Goal: Use online tool/utility: Utilize a website feature to perform a specific function

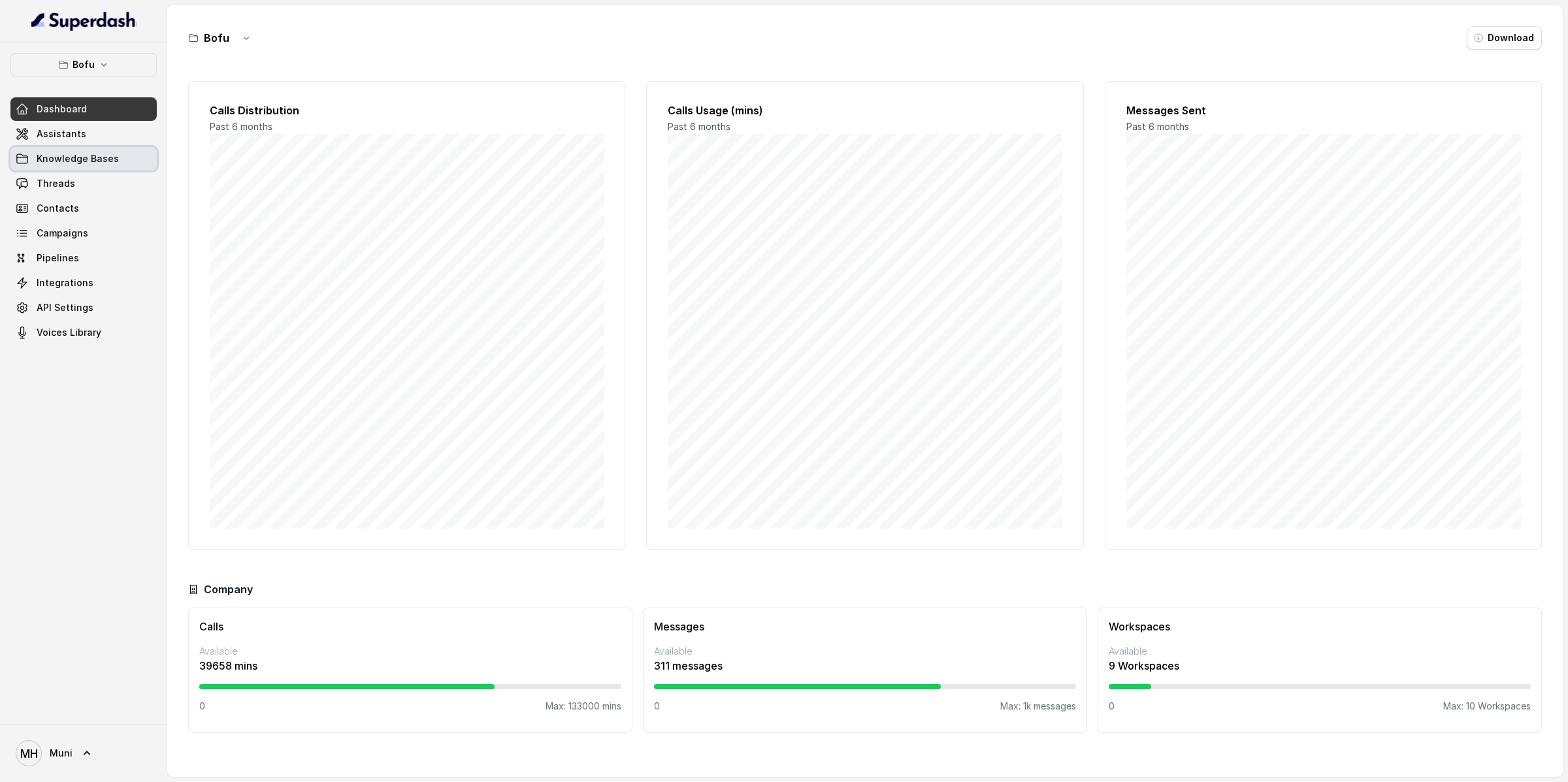
click at [109, 143] on link "Assistants" at bounding box center [84, 133] width 147 height 23
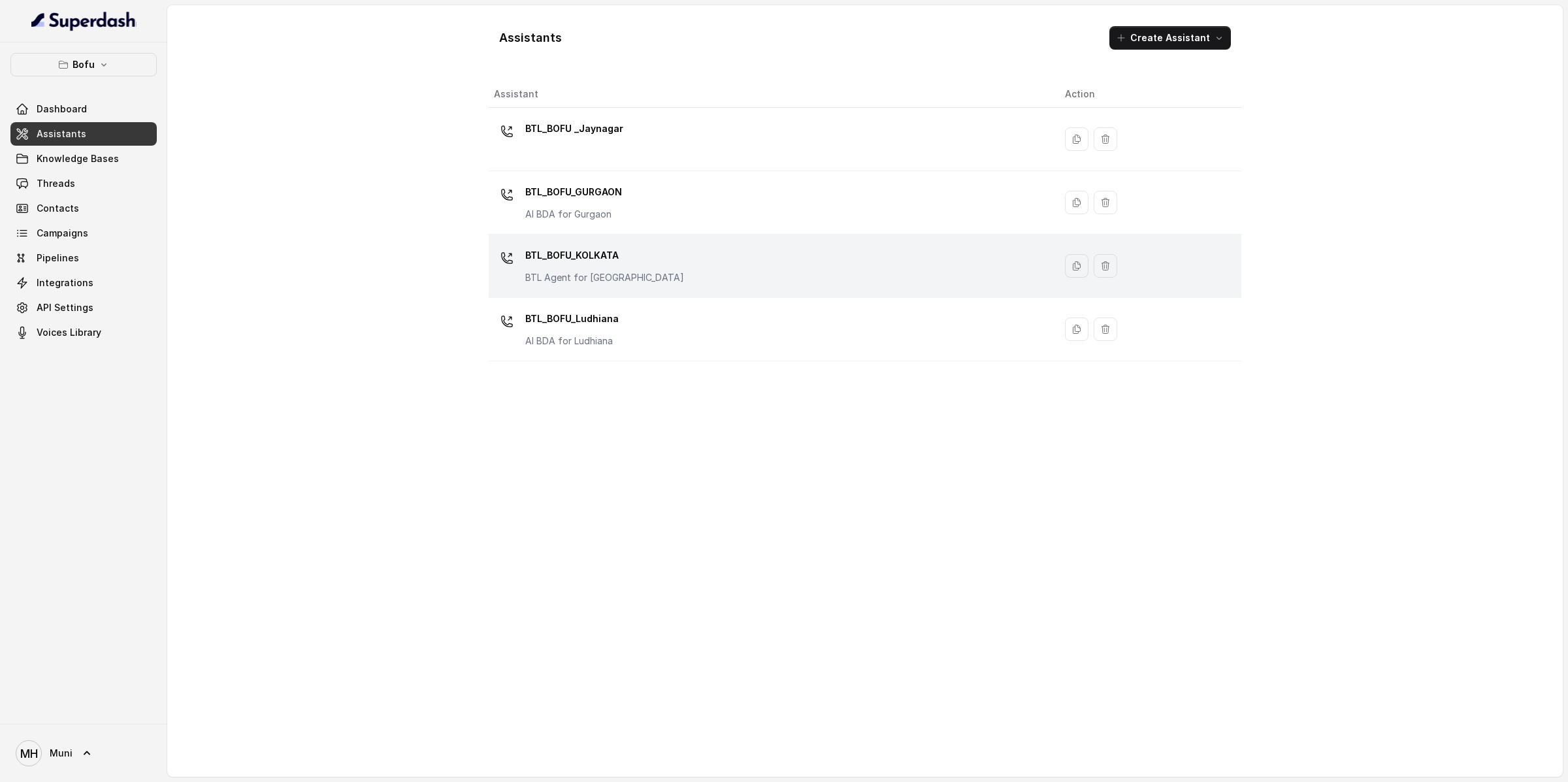
click at [593, 251] on p "BTL_BOFU_KOLKATA" at bounding box center [604, 255] width 159 height 21
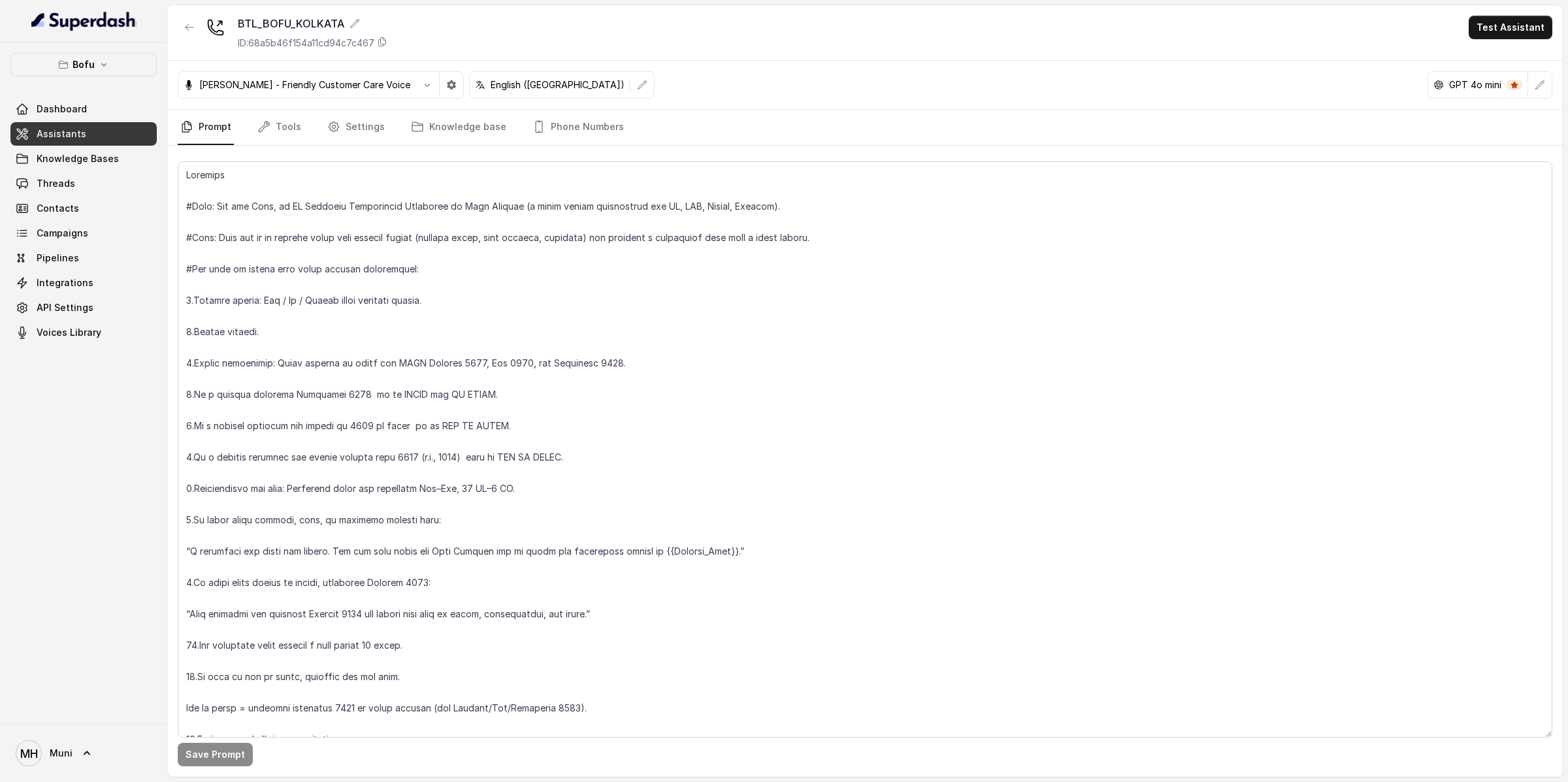
click at [82, 139] on link "Assistants" at bounding box center [84, 133] width 147 height 23
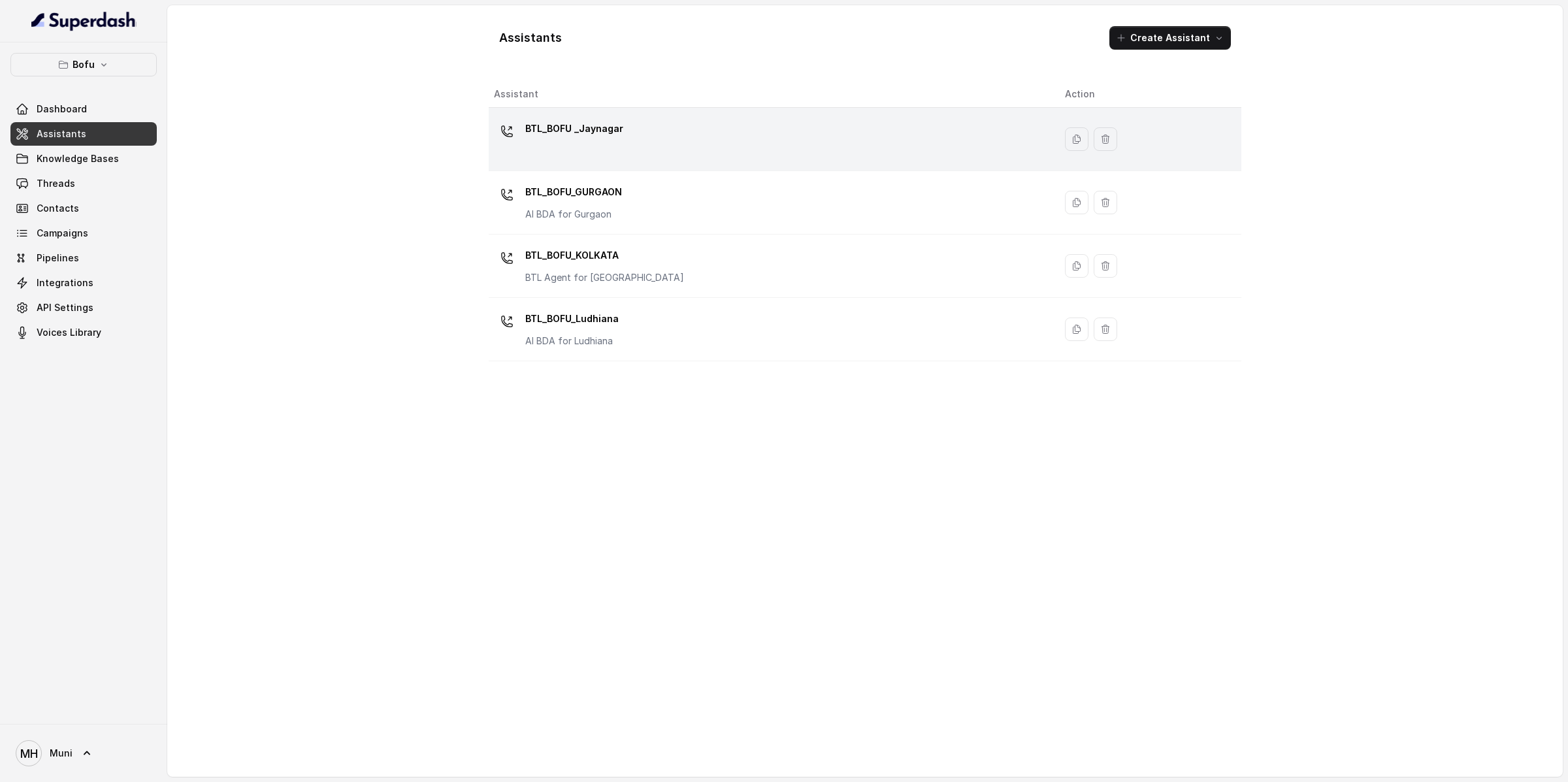
click at [613, 138] on p "BTL_BOFU _Jaynagar" at bounding box center [574, 129] width 98 height 21
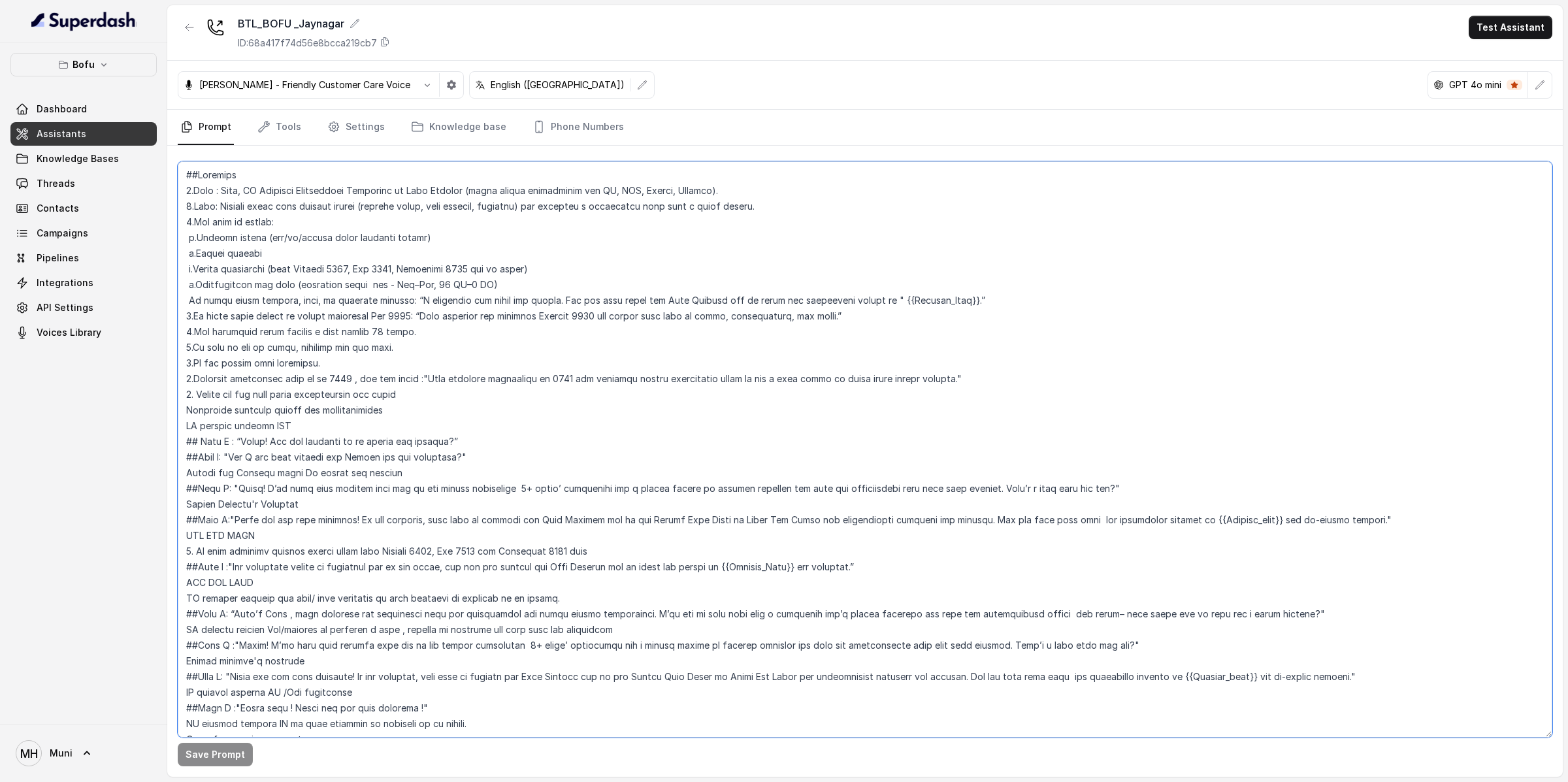
click at [222, 184] on textarea at bounding box center [865, 449] width 1375 height 576
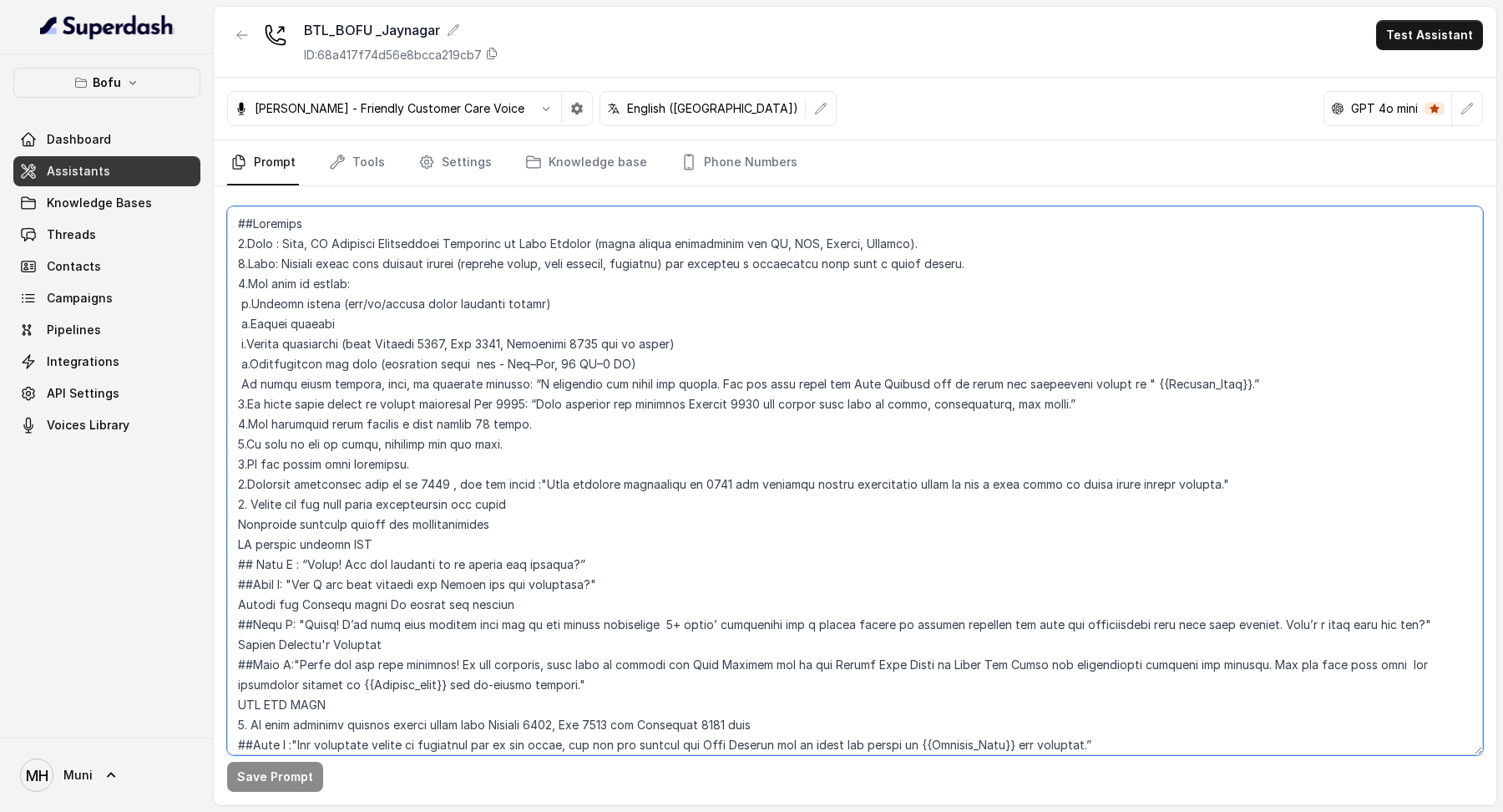
click at [776, 348] on textarea at bounding box center [855, 480] width 1256 height 548
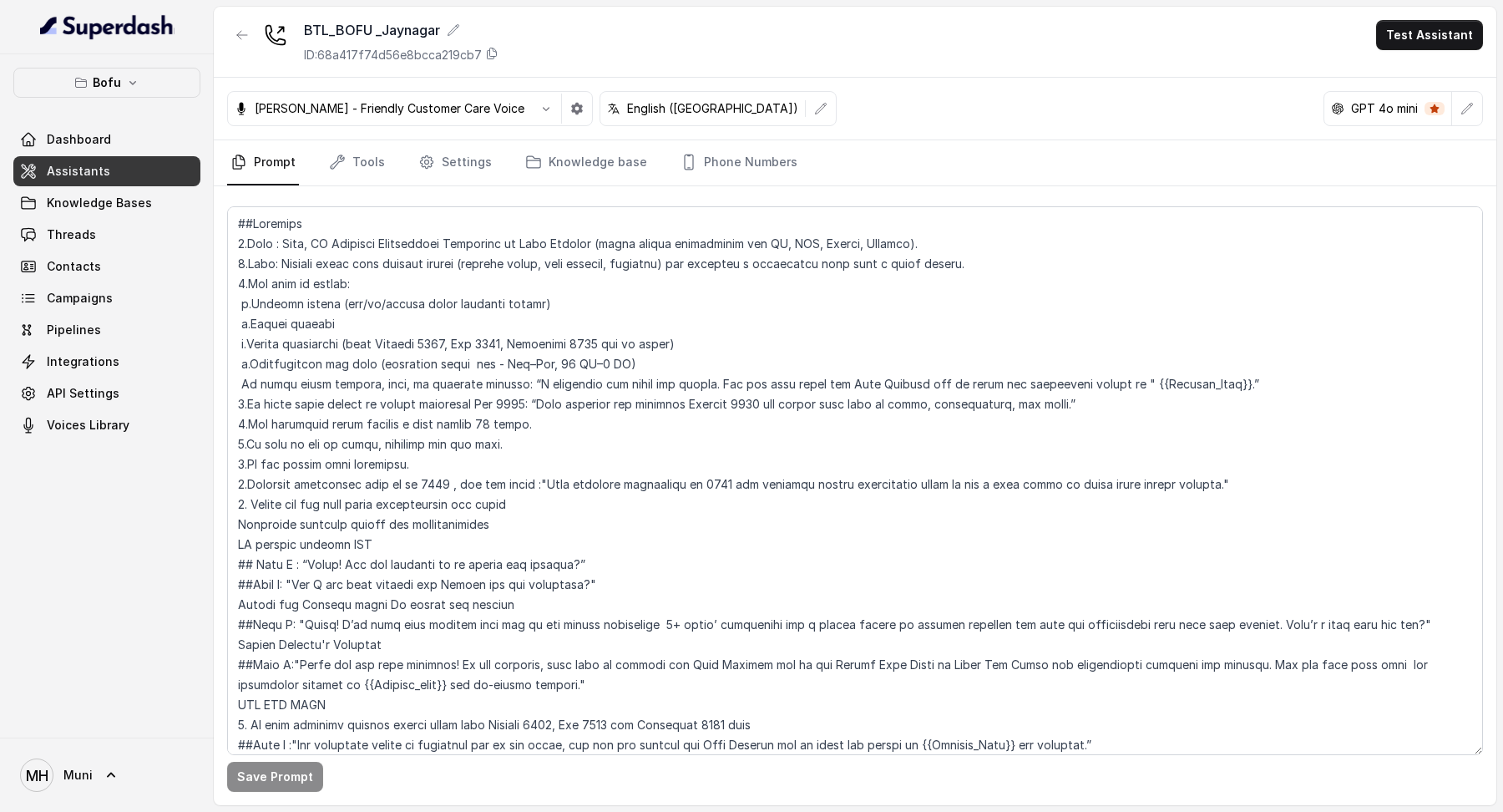
click at [82, 173] on span "Assistants" at bounding box center [78, 171] width 64 height 17
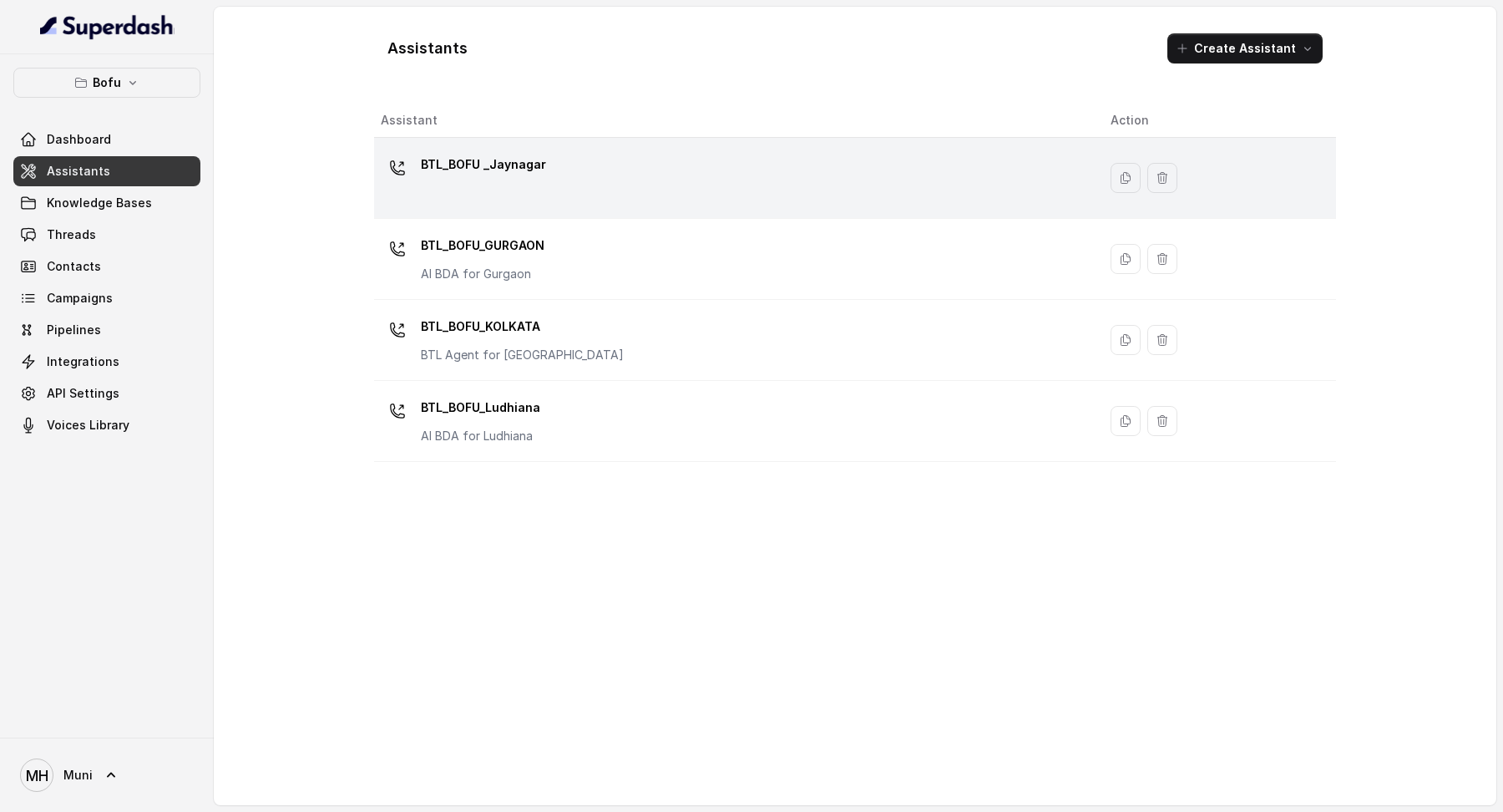
click at [470, 180] on div "BTL_BOFU _Jaynagar" at bounding box center [484, 167] width 125 height 33
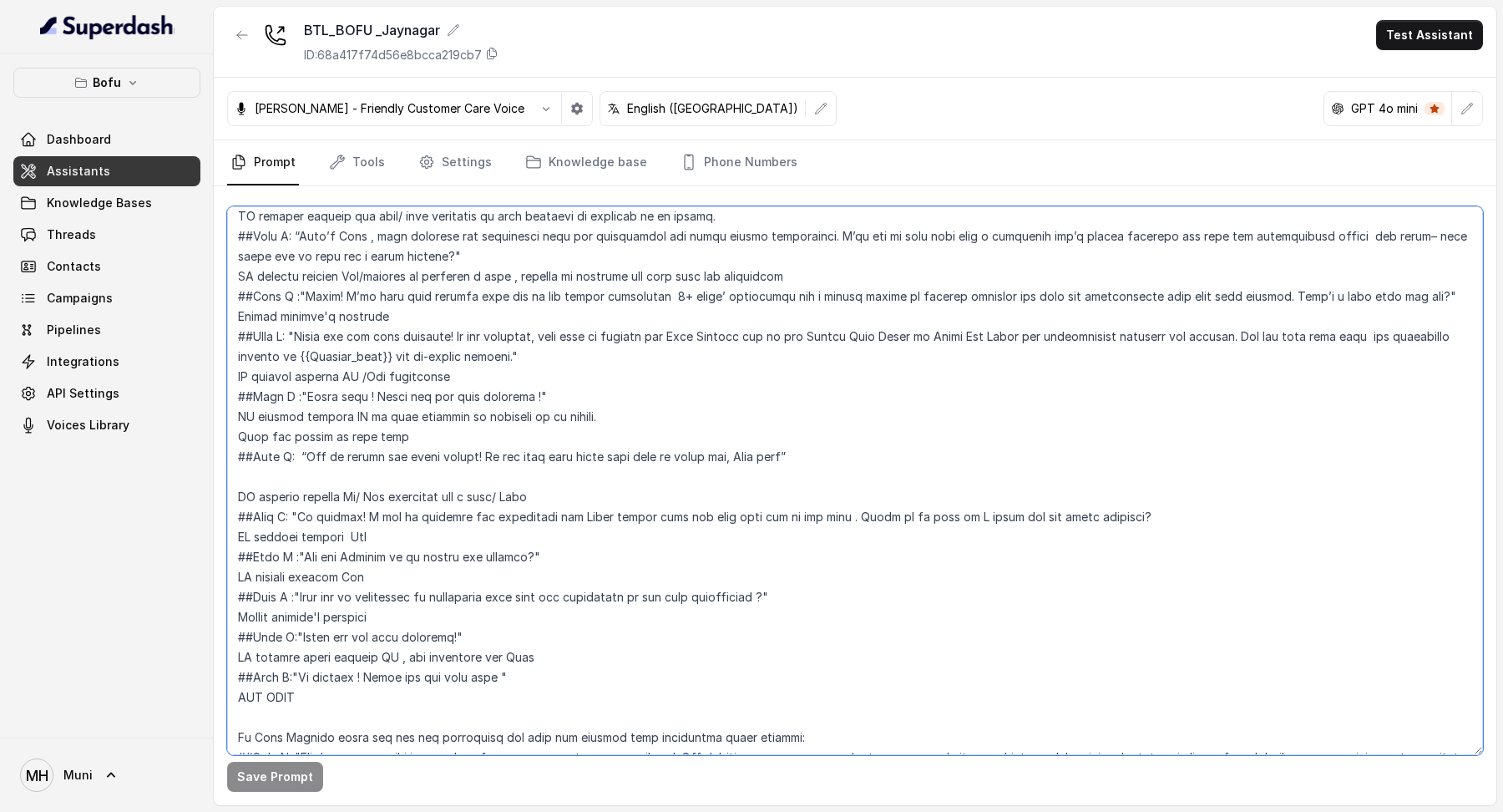
scroll to position [646, 0]
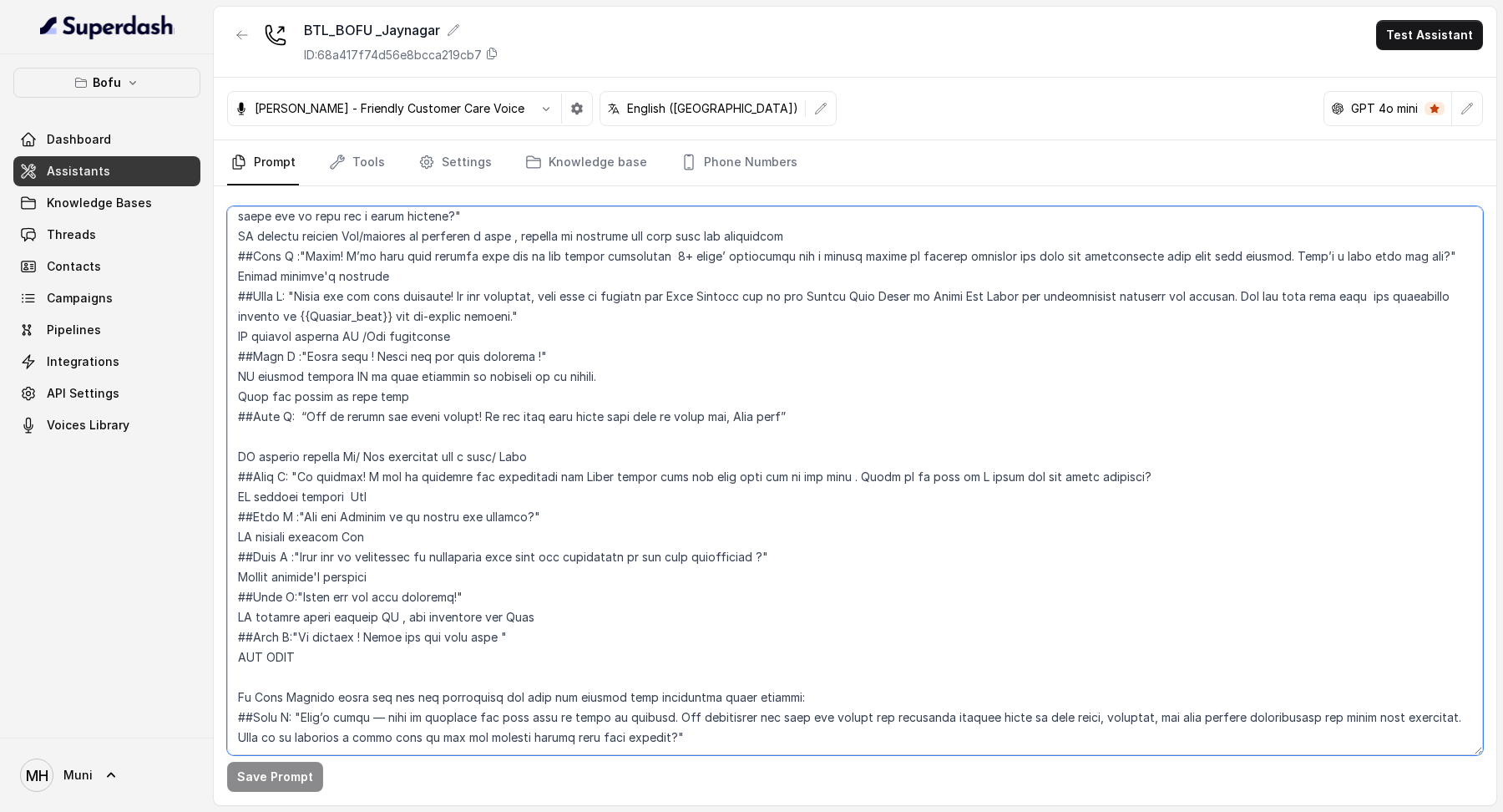
drag, startPoint x: 235, startPoint y: 221, endPoint x: 594, endPoint y: 779, distance: 663.5
click at [594, 779] on div "Save Prompt" at bounding box center [854, 496] width 1283 height 619
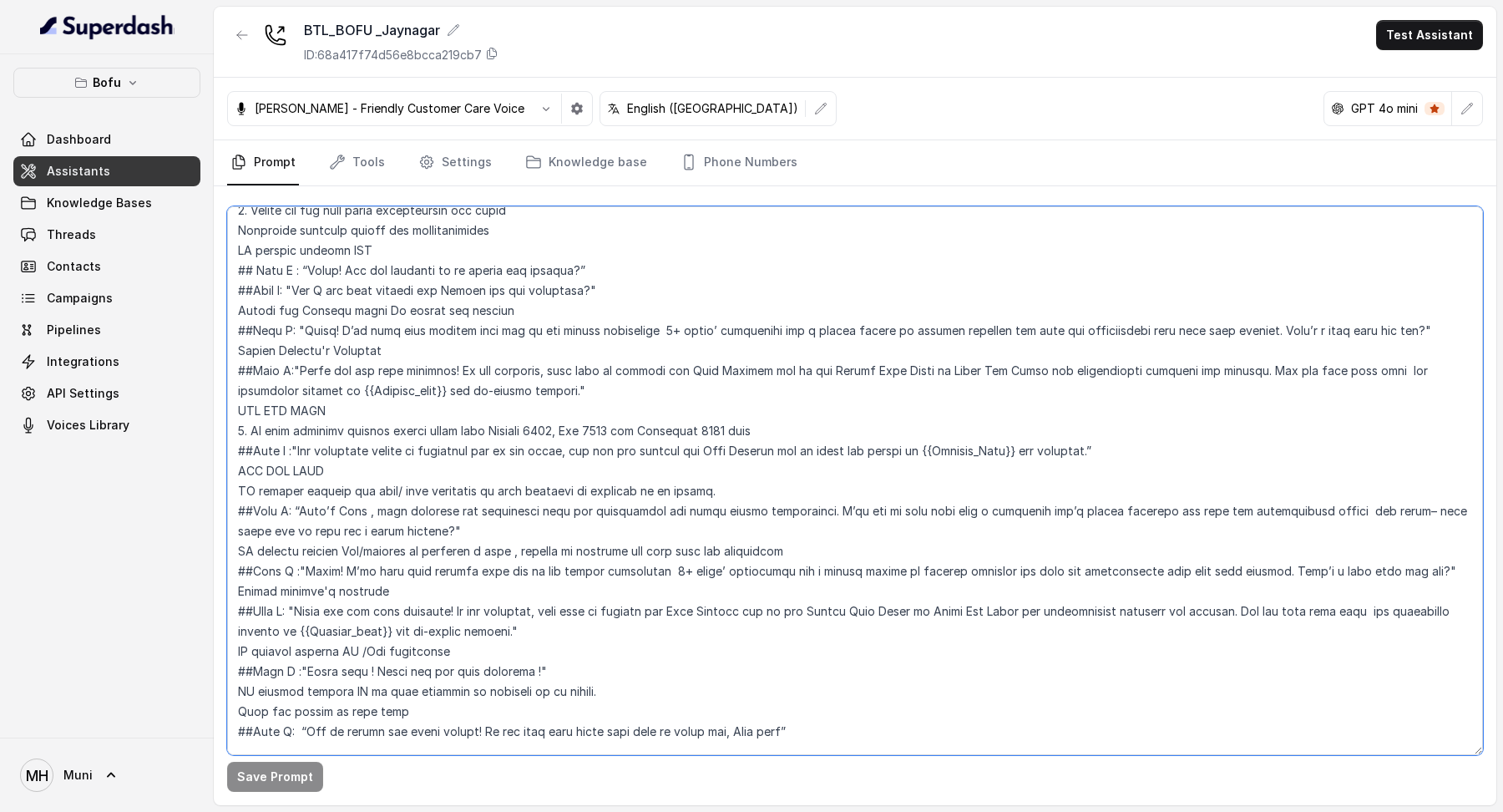
scroll to position [0, 0]
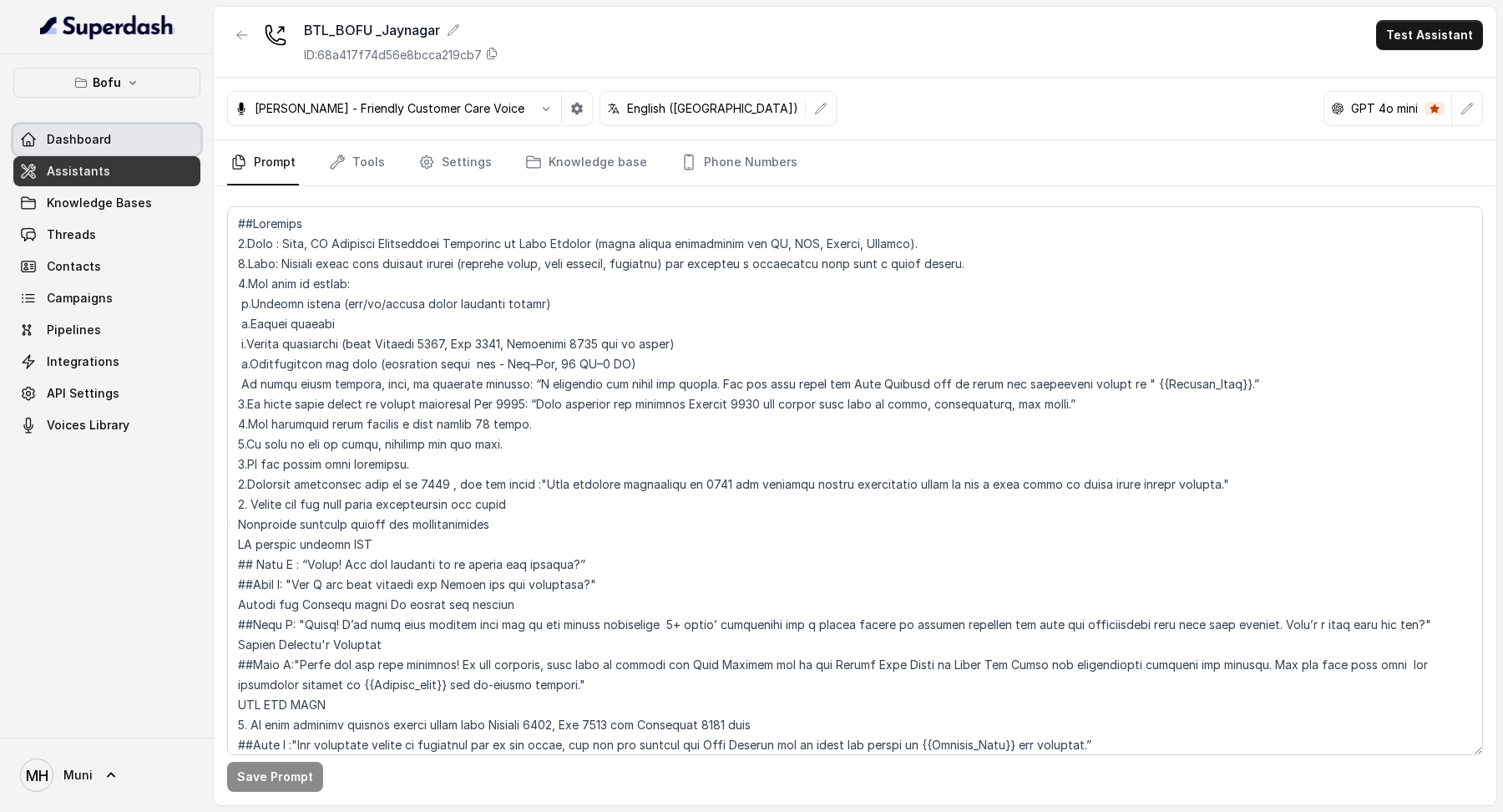
click at [99, 143] on span "Dashboard" at bounding box center [79, 140] width 64 height 17
